Goal: Information Seeking & Learning: Learn about a topic

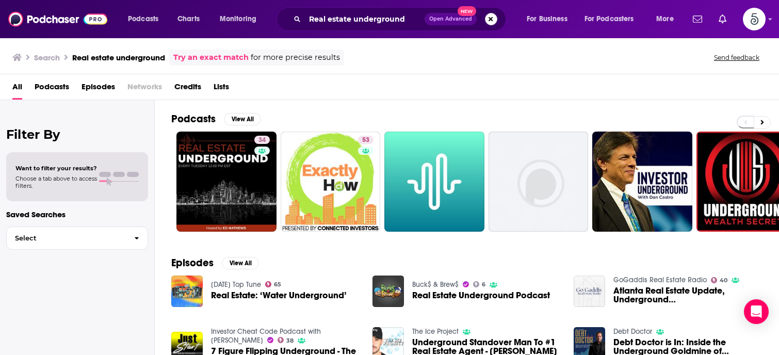
click at [489, 17] on button "Search podcasts, credits, & more..." at bounding box center [491, 19] width 12 height 12
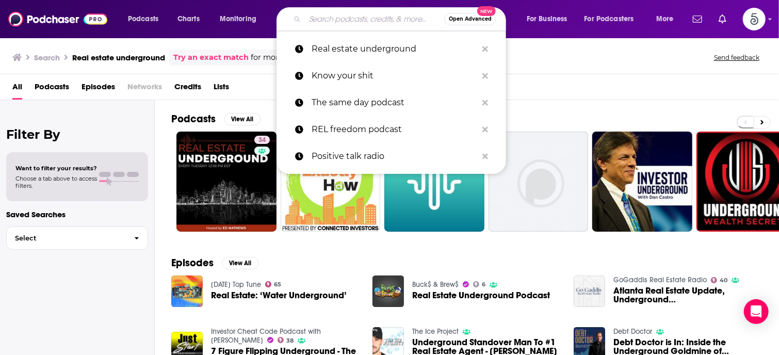
click at [347, 22] on input "Search podcasts, credits, & more..." at bounding box center [374, 19] width 139 height 17
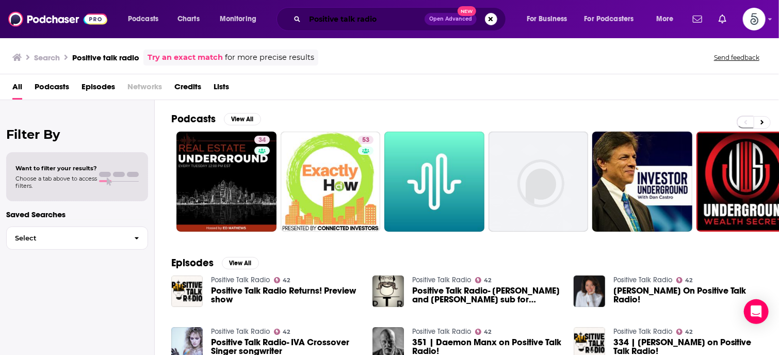
click at [397, 22] on input "Positive talk radio" at bounding box center [365, 19] width 120 height 17
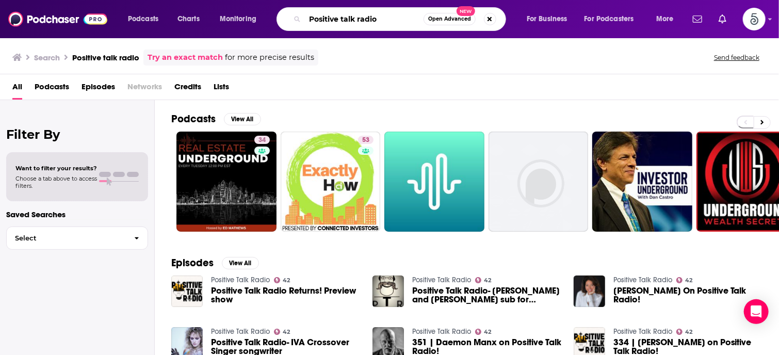
click at [397, 22] on input "Positive talk radio" at bounding box center [364, 19] width 119 height 17
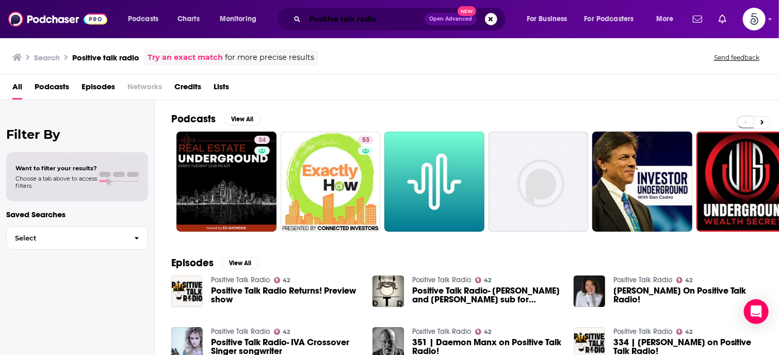
click at [392, 21] on input "Positive talk radio" at bounding box center [365, 19] width 120 height 17
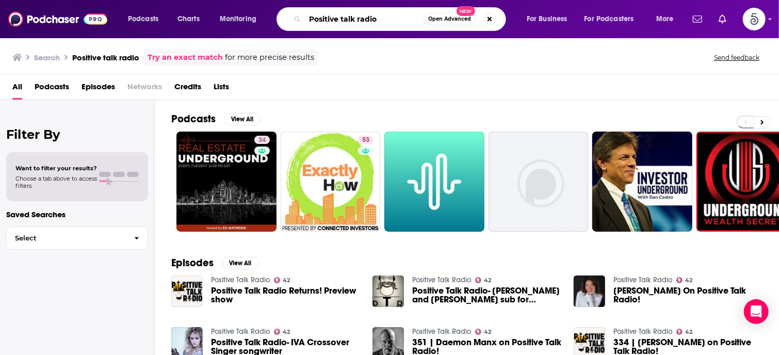
click at [392, 21] on input "Positive talk radio" at bounding box center [364, 19] width 119 height 17
type input "Positive talk radio Show"
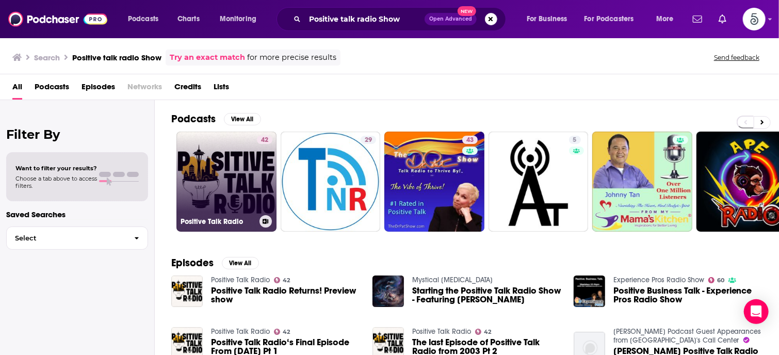
click at [232, 186] on link "42 Positive Talk Radio" at bounding box center [226, 182] width 100 height 100
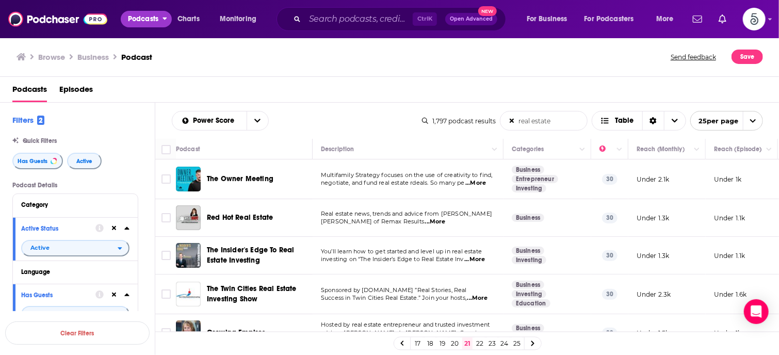
click at [153, 21] on span "Podcasts" at bounding box center [143, 19] width 30 height 14
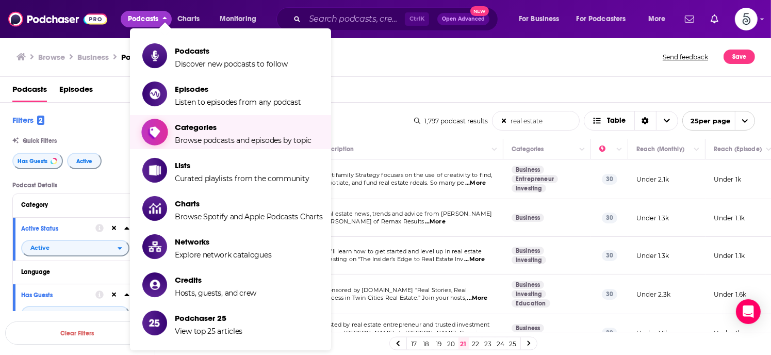
click at [196, 124] on span "Categories" at bounding box center [243, 127] width 137 height 10
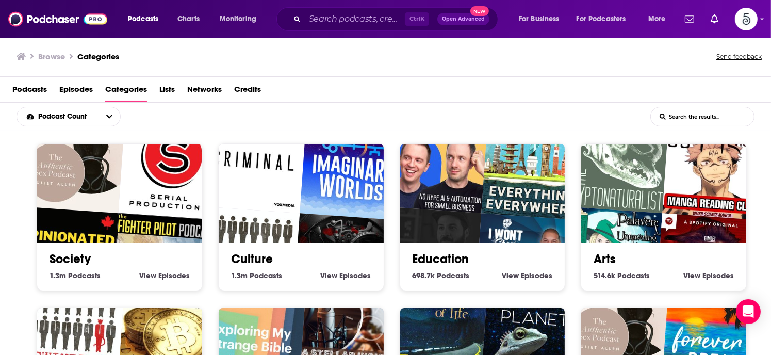
click at [78, 257] on link "Society" at bounding box center [70, 258] width 41 height 15
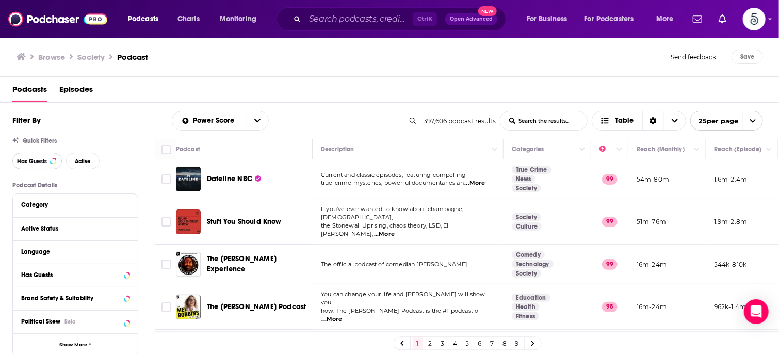
click at [35, 160] on span "Has Guests" at bounding box center [32, 161] width 30 height 6
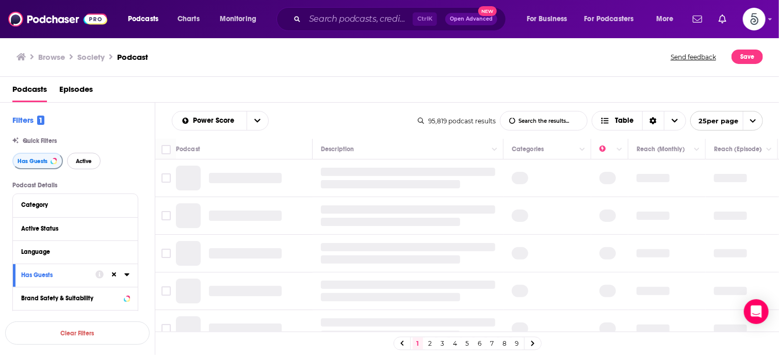
click at [82, 159] on span "Active" at bounding box center [84, 161] width 16 height 6
click at [317, 19] on input "Search podcasts, credits, & more..." at bounding box center [359, 19] width 108 height 17
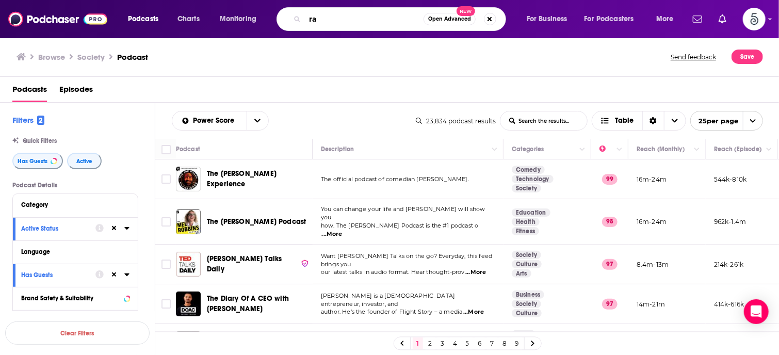
type input "r"
click at [570, 88] on div "Podcasts Episodes" at bounding box center [391, 91] width 759 height 21
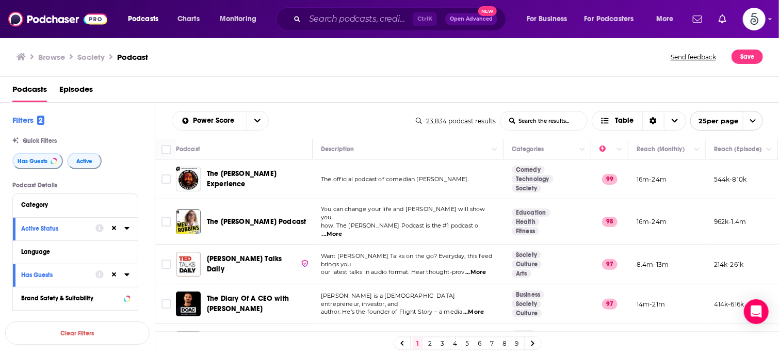
click at [557, 119] on input "List Search Input" at bounding box center [544, 120] width 87 height 19
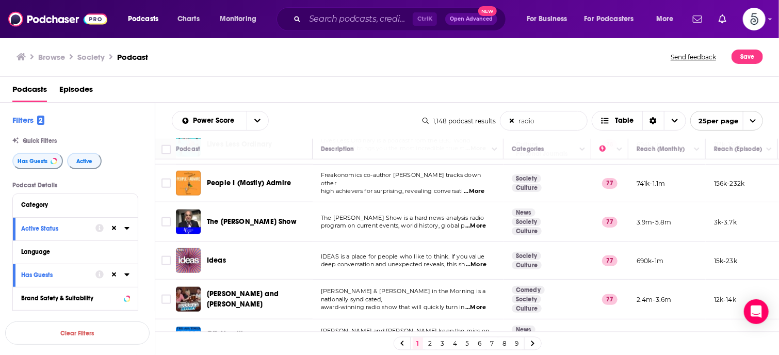
scroll to position [546, 0]
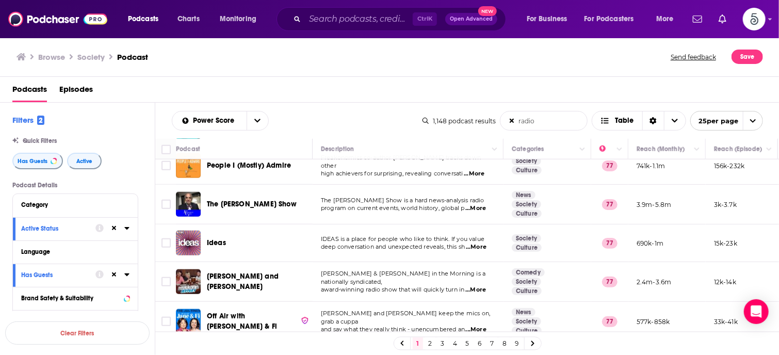
type input "radio"
click at [481, 286] on span "...More" at bounding box center [475, 290] width 21 height 8
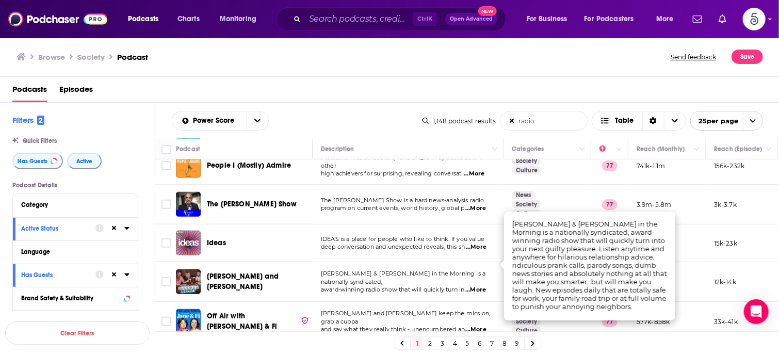
click at [486, 286] on span "...More" at bounding box center [475, 290] width 21 height 8
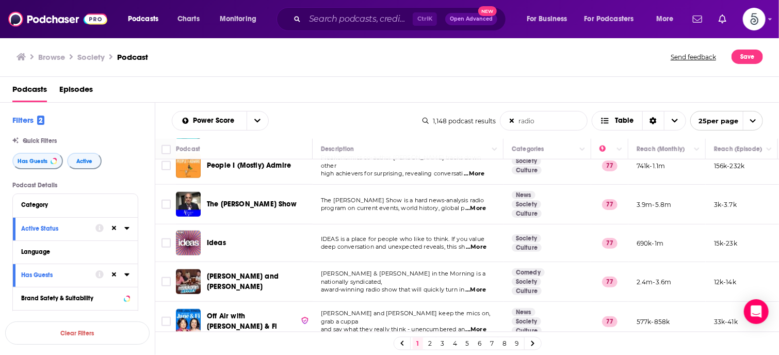
click at [481, 326] on span "...More" at bounding box center [476, 330] width 21 height 8
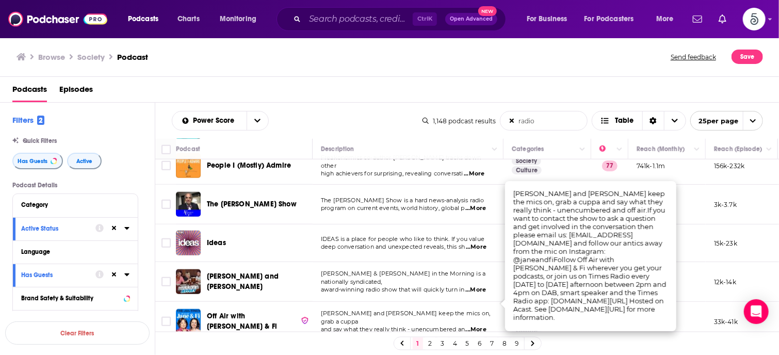
click at [481, 326] on span "...More" at bounding box center [476, 330] width 21 height 8
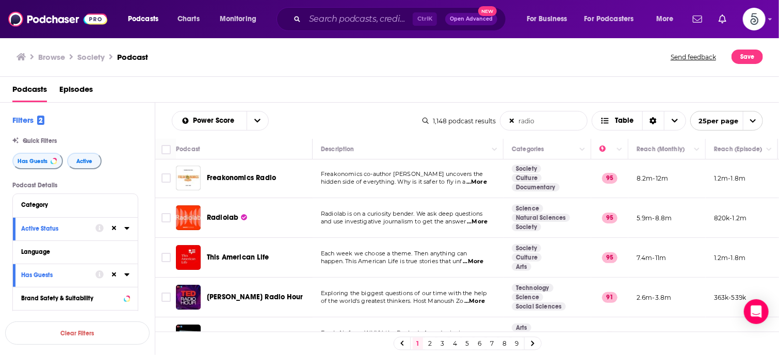
scroll to position [0, 0]
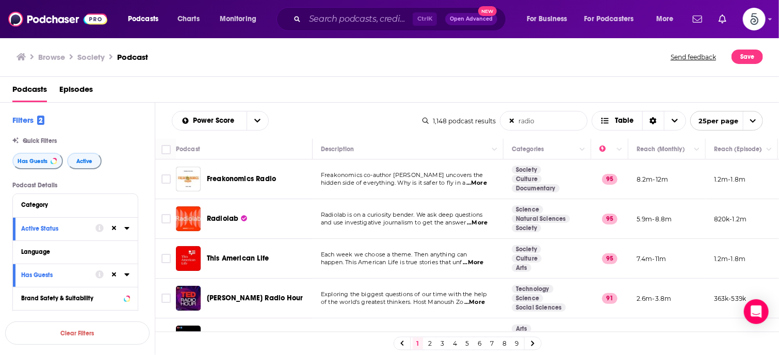
click at [633, 56] on div "Browse Society Podcast" at bounding box center [344, 57] width 655 height 14
